Goal: Task Accomplishment & Management: Manage account settings

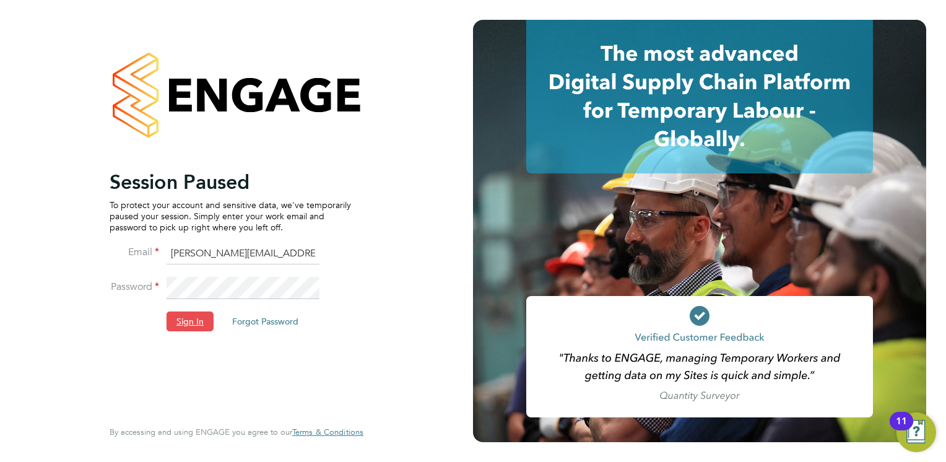
click at [199, 329] on button "Sign In" at bounding box center [189, 321] width 47 height 20
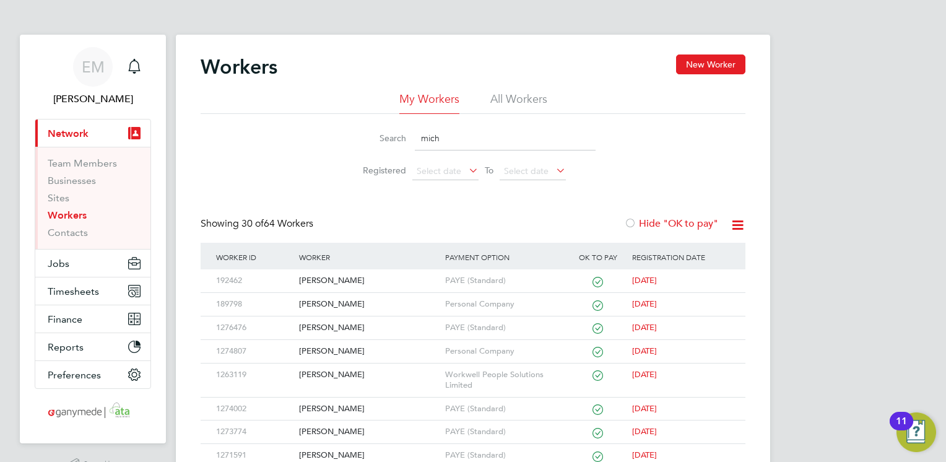
drag, startPoint x: 451, startPoint y: 139, endPoint x: 350, endPoint y: 139, distance: 100.9
click at [350, 139] on div "Search mich" at bounding box center [472, 138] width 245 height 24
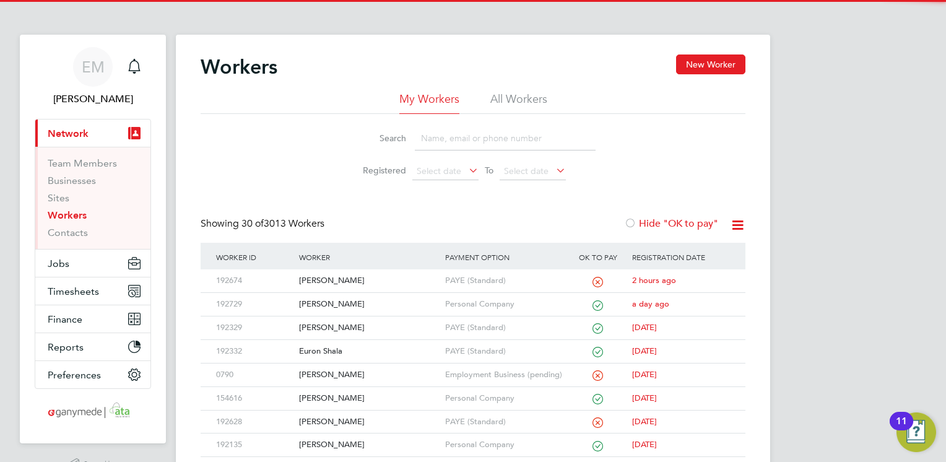
click at [71, 135] on span "Network" at bounding box center [68, 134] width 41 height 12
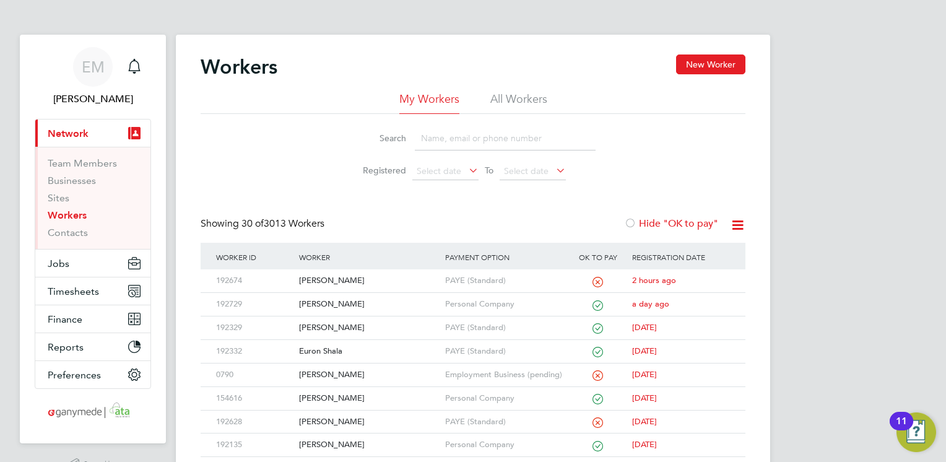
click at [437, 139] on input at bounding box center [505, 138] width 181 height 24
type input "r"
click at [61, 129] on span "Network" at bounding box center [68, 134] width 41 height 12
click at [318, 371] on div "[PERSON_NAME]" at bounding box center [368, 374] width 145 height 23
click at [62, 263] on span "Jobs" at bounding box center [59, 263] width 22 height 12
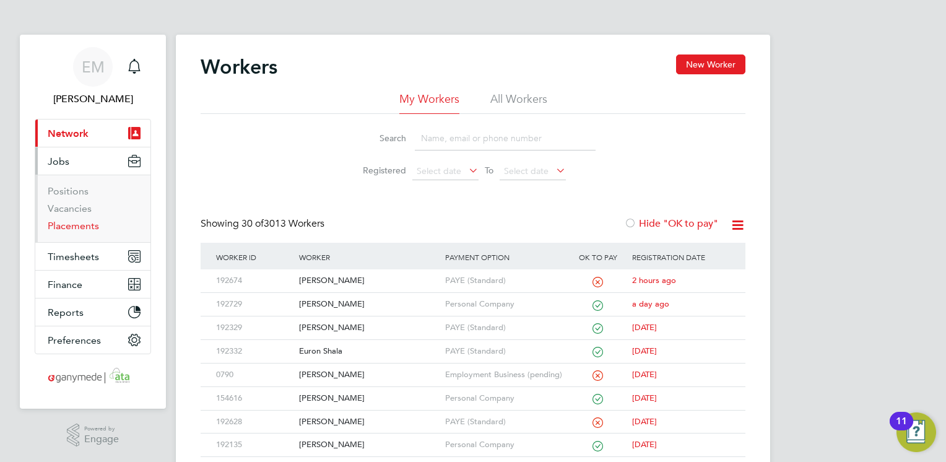
click at [67, 224] on link "Placements" at bounding box center [73, 226] width 51 height 12
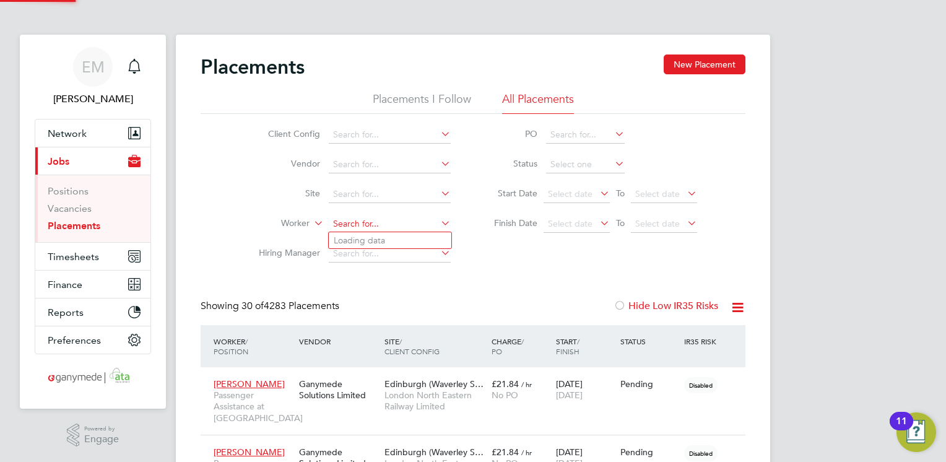
click at [352, 226] on input at bounding box center [390, 223] width 122 height 17
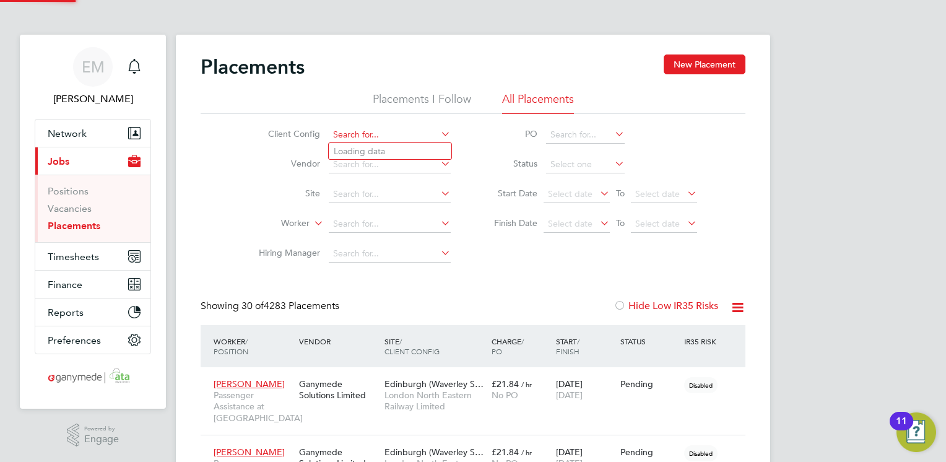
click at [357, 132] on input at bounding box center [390, 134] width 122 height 17
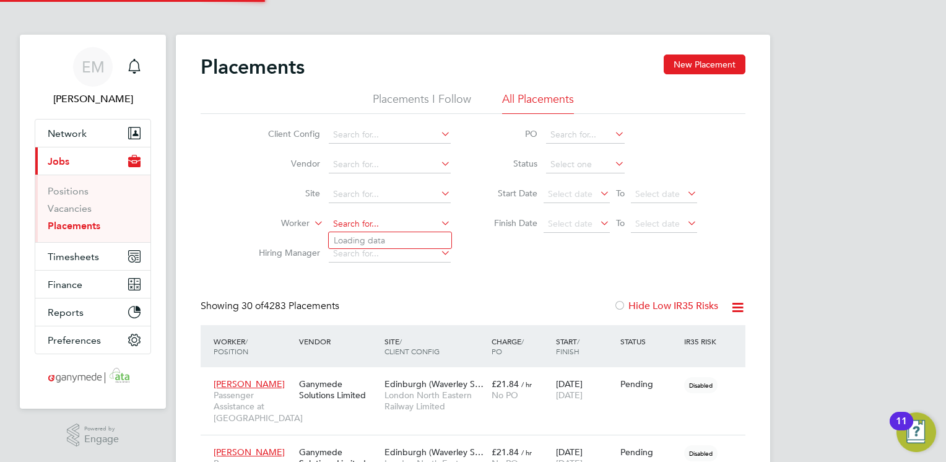
click at [372, 220] on input at bounding box center [390, 223] width 122 height 17
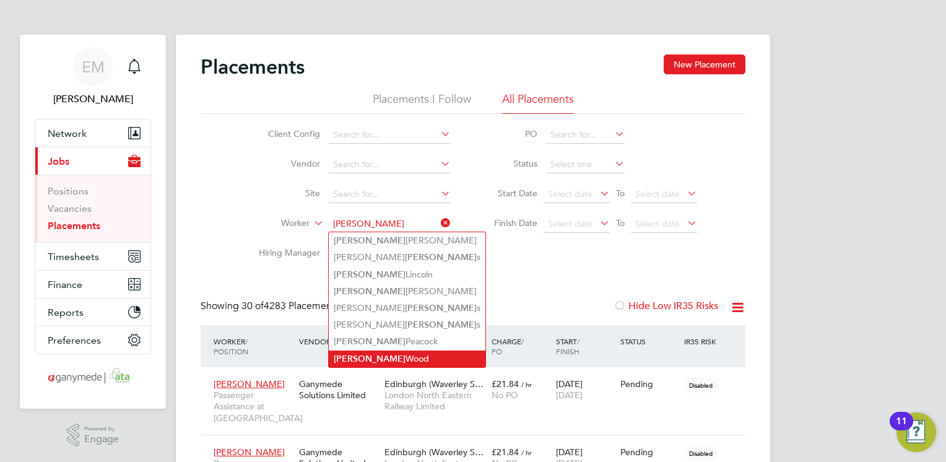
click at [395, 353] on li "[PERSON_NAME]" at bounding box center [407, 358] width 157 height 17
type input "[PERSON_NAME]"
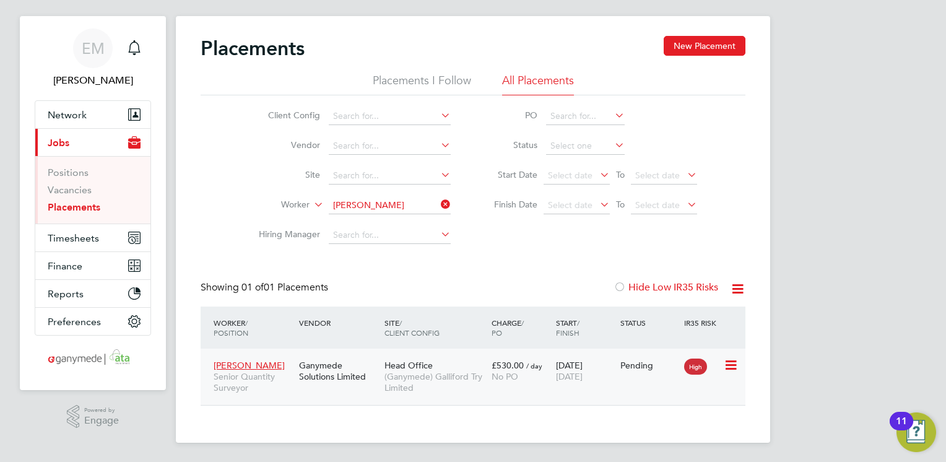
click at [400, 379] on span "(Ganymede) Galliford Try Limited" at bounding box center [434, 382] width 101 height 22
click at [68, 113] on span "Network" at bounding box center [67, 115] width 39 height 12
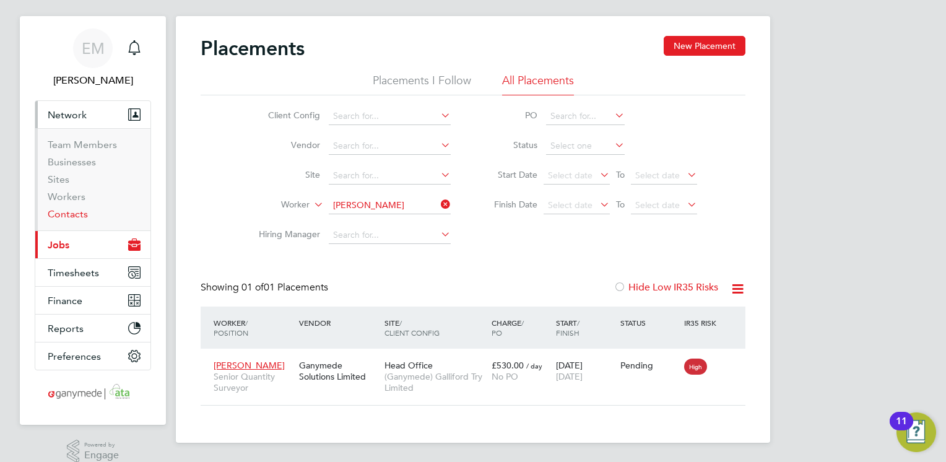
click at [63, 217] on link "Contacts" at bounding box center [68, 214] width 40 height 12
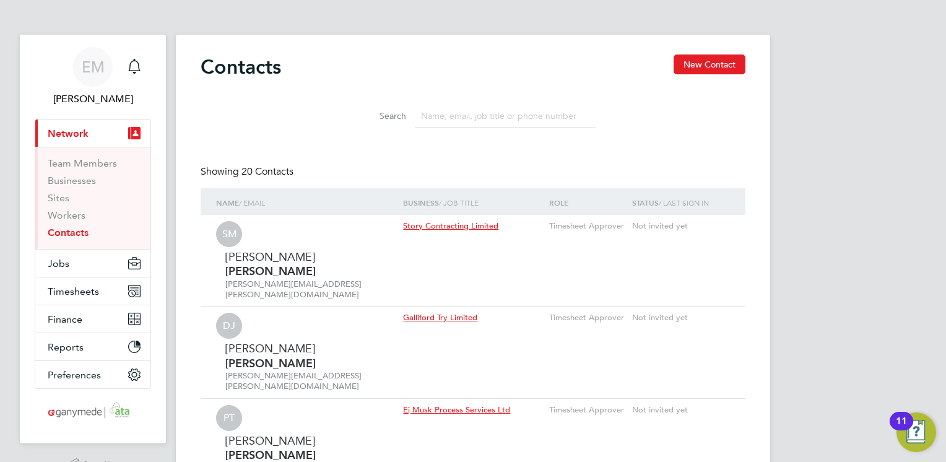
click at [439, 114] on input at bounding box center [505, 116] width 181 height 24
click at [444, 117] on input "[PERSON_NAME]" at bounding box center [505, 116] width 181 height 24
type input "[PERSON_NAME]"
click at [61, 265] on span "Jobs" at bounding box center [59, 263] width 22 height 12
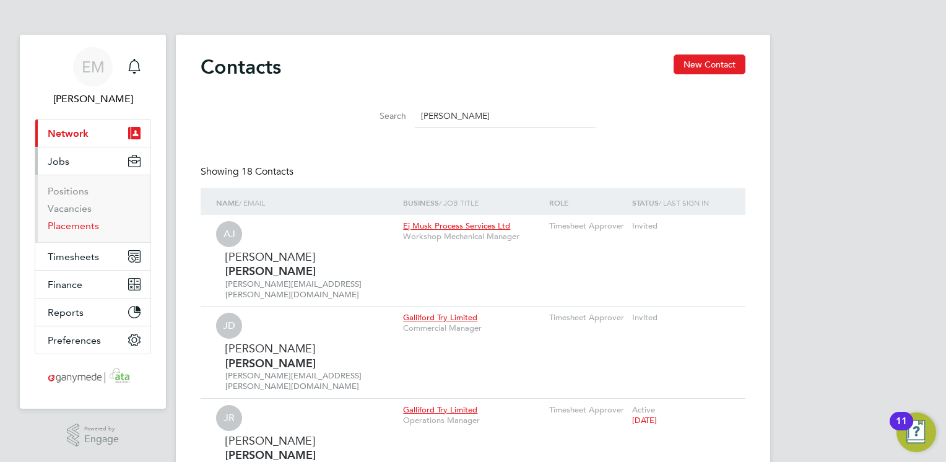
click at [77, 222] on link "Placements" at bounding box center [73, 226] width 51 height 12
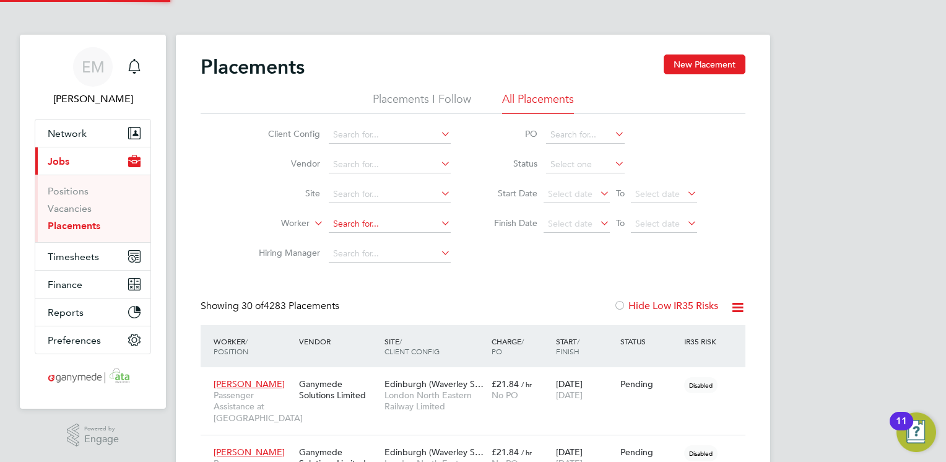
click at [361, 226] on input at bounding box center [390, 223] width 122 height 17
click at [405, 241] on b "Coalwood" at bounding box center [426, 240] width 43 height 11
type input "[PERSON_NAME]"
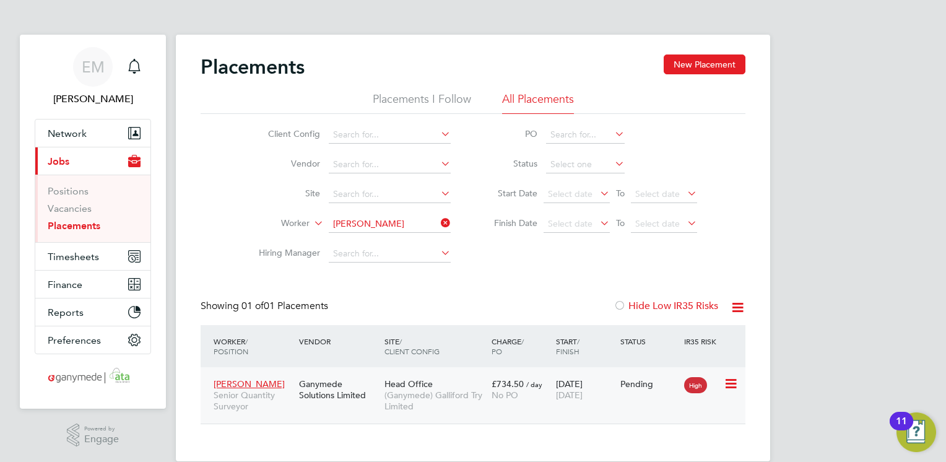
click at [400, 404] on span "(Ganymede) Galliford Try Limited" at bounding box center [434, 400] width 101 height 22
click at [612, 80] on div "Placements New Placement" at bounding box center [473, 72] width 545 height 37
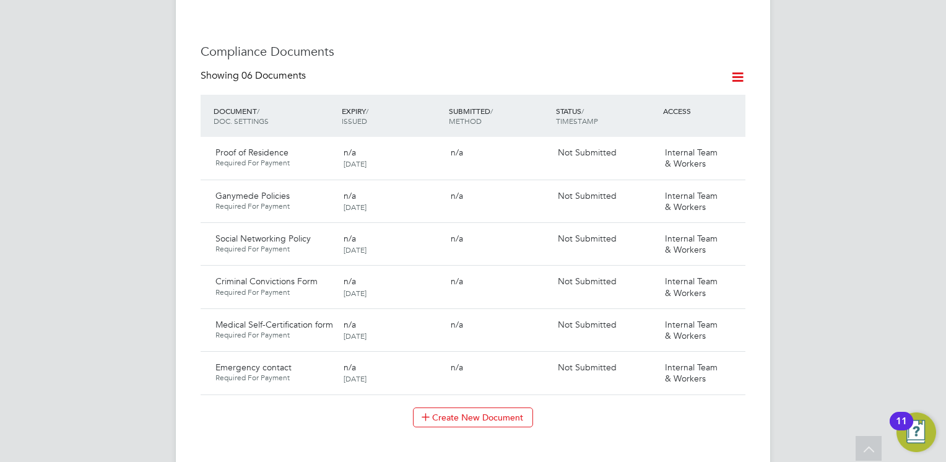
scroll to position [540, 0]
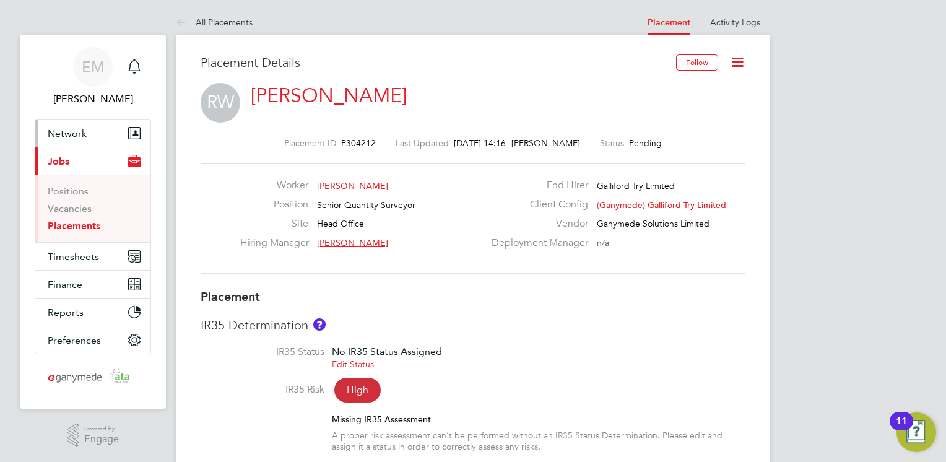
click at [65, 131] on span "Network" at bounding box center [67, 134] width 39 height 12
